Goal: Task Accomplishment & Management: Manage account settings

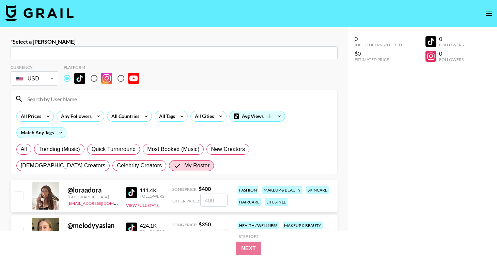
scroll to position [19, 0]
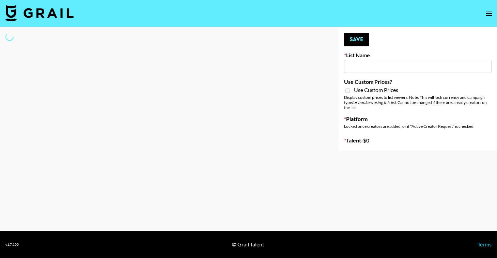
click at [364, 62] on input at bounding box center [418, 66] width 148 height 13
type input "m"
select select "Song"
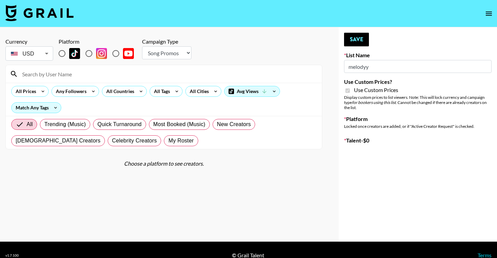
type input "Laifen (IG)"
checkbox input "true"
radio input "true"
select select "Brand"
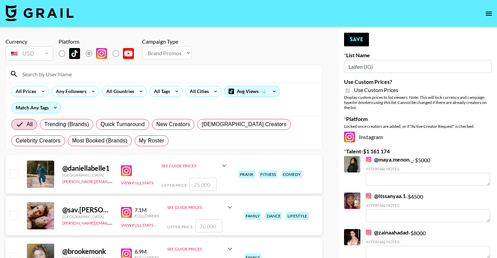
type input "Laifen (IG)"
click at [84, 75] on input at bounding box center [168, 74] width 300 height 11
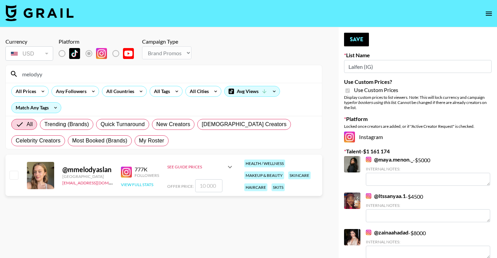
type input "melodyy"
click at [144, 183] on button "View Full Stats" at bounding box center [137, 184] width 32 height 5
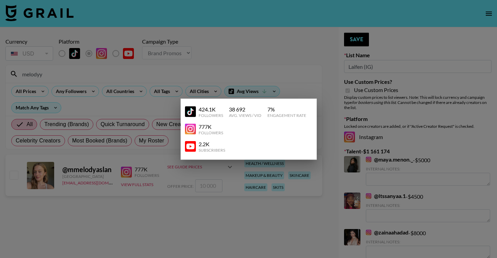
click at [207, 209] on div at bounding box center [248, 129] width 497 height 258
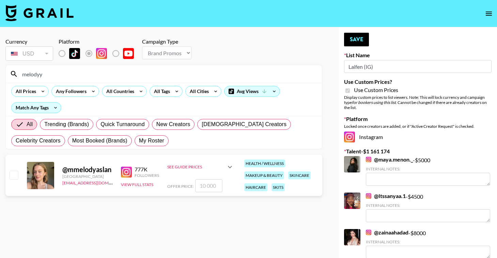
click at [206, 190] on input "number" at bounding box center [208, 185] width 27 height 13
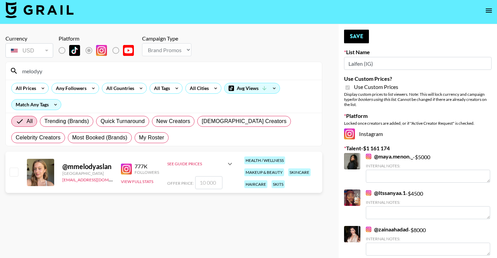
scroll to position [2, 0]
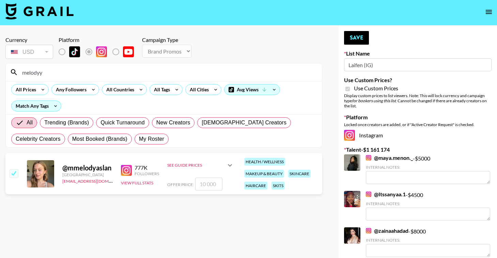
type input "8"
checkbox input "true"
type input "8000"
click at [224, 205] on section "Currency USD USD ​ Platform Campaign Type Choose Type... Song Promos Brand Prom…" at bounding box center [163, 133] width 317 height 204
click at [215, 184] on input "8000" at bounding box center [208, 184] width 27 height 13
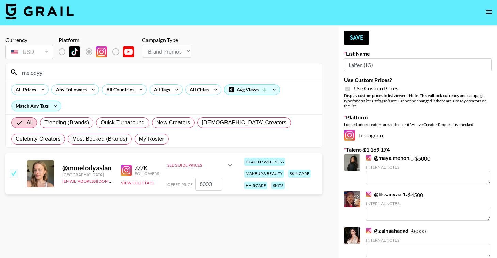
click at [218, 221] on section "Currency USD USD ​ Platform Campaign Type Choose Type... Song Promos Brand Prom…" at bounding box center [163, 133] width 317 height 204
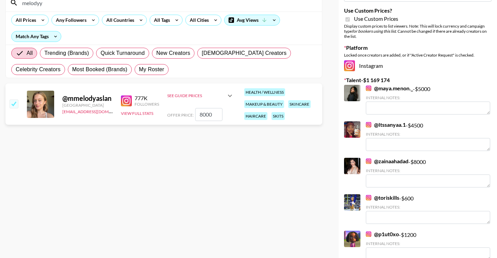
scroll to position [72, 0]
click at [380, 162] on link "@ zainaahadad" at bounding box center [387, 161] width 43 height 7
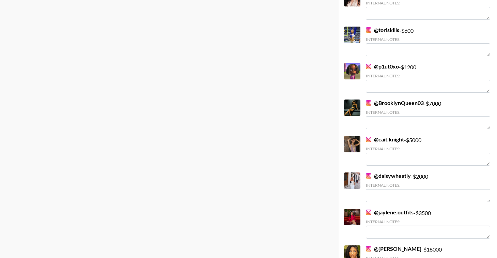
scroll to position [241, 0]
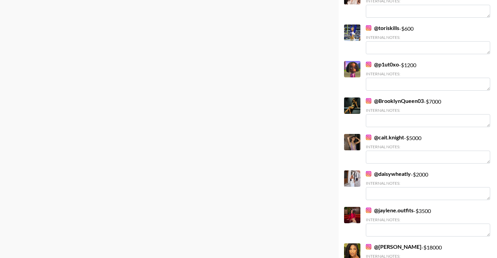
click at [400, 98] on link "@ BrooklynQueen03" at bounding box center [395, 101] width 58 height 7
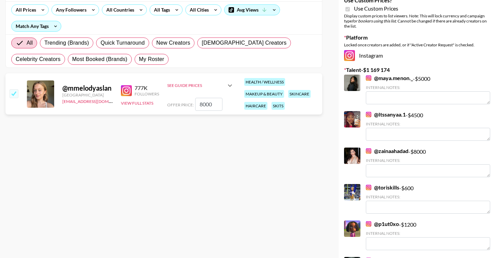
scroll to position [0, 0]
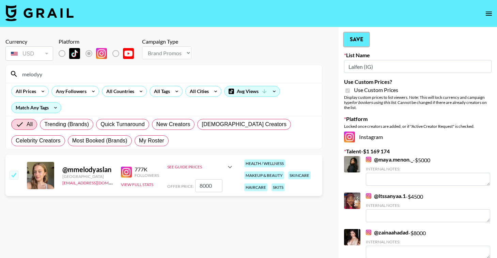
click at [358, 42] on button "Save" at bounding box center [356, 40] width 25 height 14
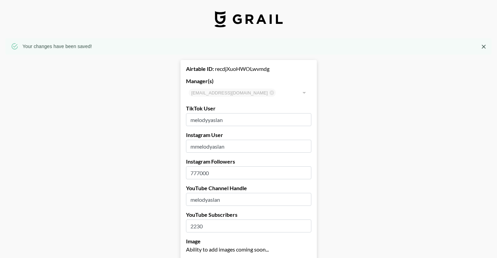
select select "USD"
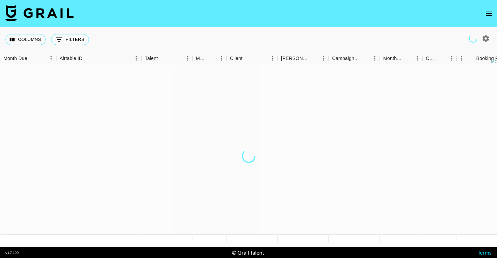
click at [483, 14] on button "open drawer" at bounding box center [489, 14] width 14 height 14
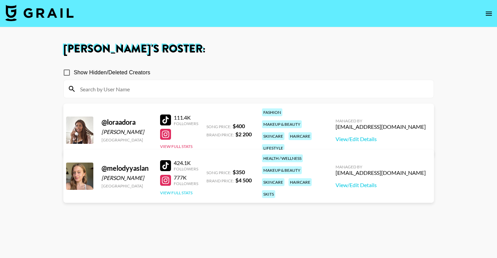
click at [181, 190] on button "View Full Stats" at bounding box center [176, 192] width 32 height 5
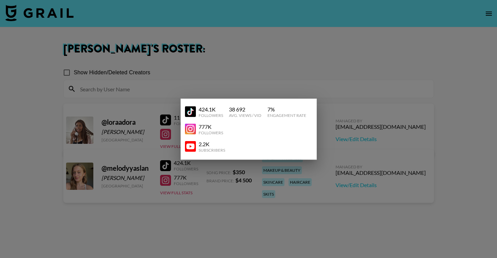
click at [242, 205] on div at bounding box center [248, 129] width 497 height 258
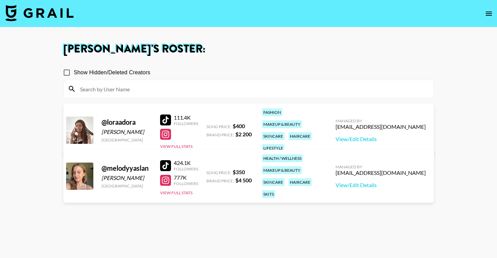
click at [364, 184] on div "Managed By aino.laasonen@grail-talent.com View/Edit Details" at bounding box center [380, 176] width 101 height 35
click at [359, 182] on link "View/Edit Details" at bounding box center [381, 185] width 90 height 7
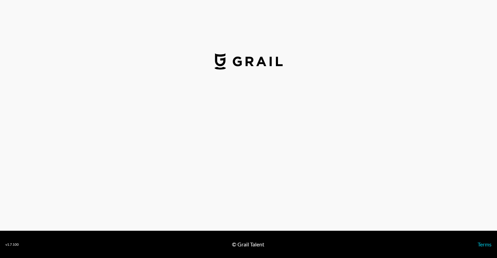
select select "USD"
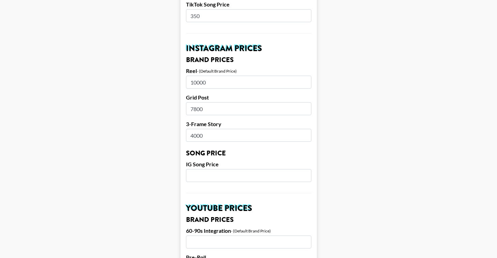
scroll to position [293, 0]
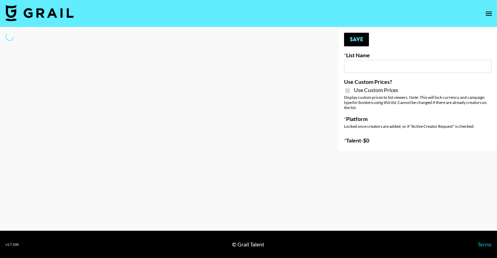
type input "Laifen (TikTok)"
checkbox input "true"
select select "Brand"
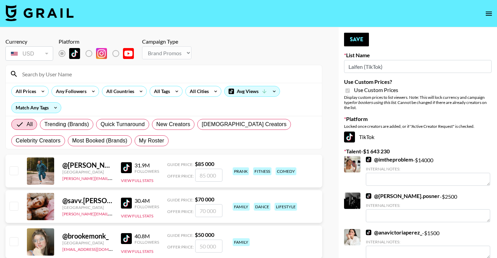
click at [81, 79] on div at bounding box center [164, 74] width 316 height 18
click at [69, 74] on input at bounding box center [168, 74] width 300 height 11
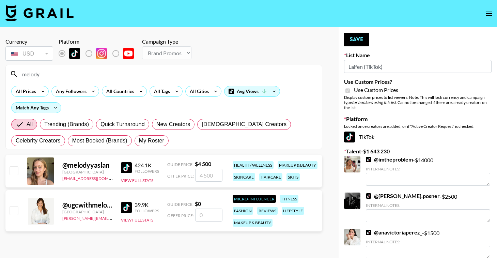
type input "melody"
click at [212, 180] on input "number" at bounding box center [208, 175] width 27 height 13
type input "4"
checkbox input "true"
type input "4000"
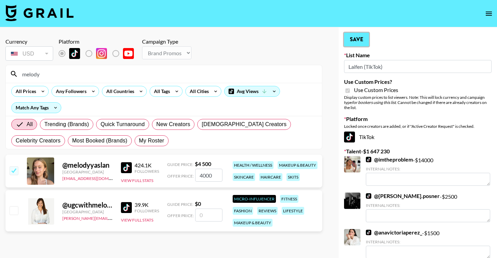
click at [355, 42] on button "Save" at bounding box center [356, 40] width 25 height 14
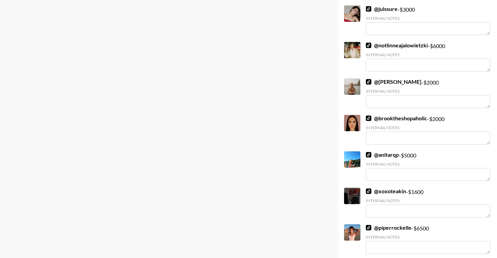
scroll to position [12399, 0]
